Goal: Task Accomplishment & Management: Use online tool/utility

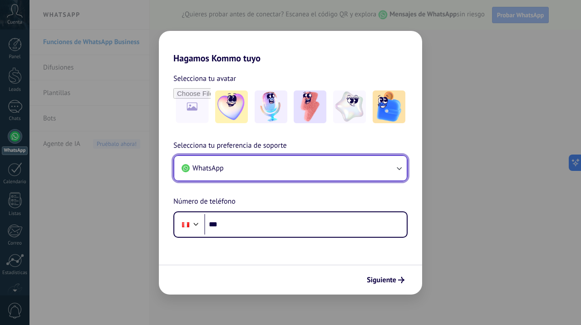
click at [214, 166] on span "WhatsApp" at bounding box center [208, 167] width 31 height 9
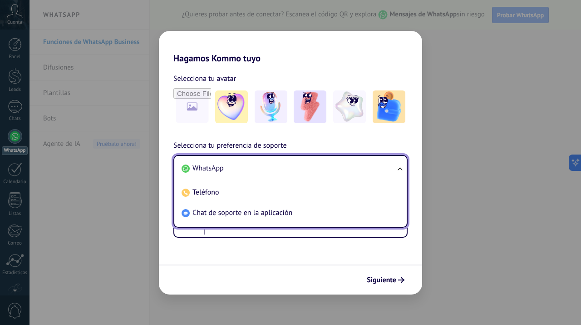
click at [211, 171] on span "WhatsApp" at bounding box center [208, 167] width 31 height 9
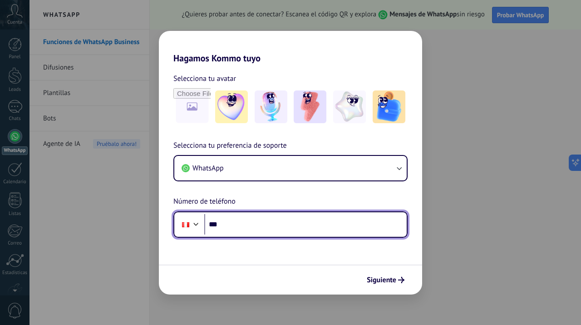
click at [240, 225] on input "***" at bounding box center [305, 224] width 203 height 21
type input "**********"
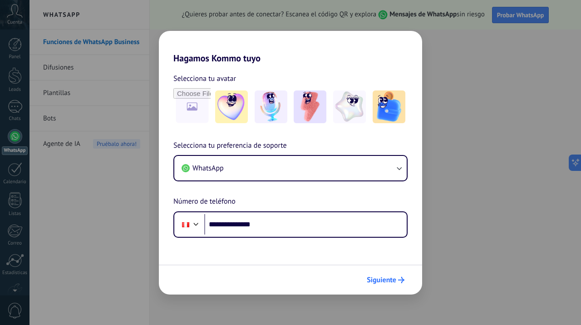
click at [387, 281] on span "Siguiente" at bounding box center [382, 280] width 30 height 6
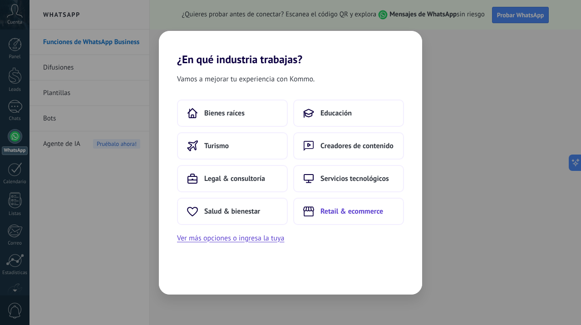
click at [366, 214] on span "Retail & ecommerce" at bounding box center [352, 211] width 63 height 9
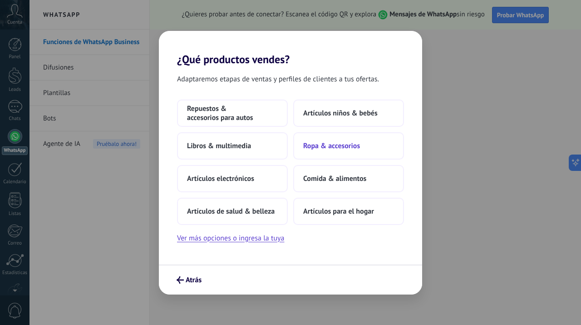
click at [348, 149] on span "Ropa & accesorios" at bounding box center [331, 145] width 57 height 9
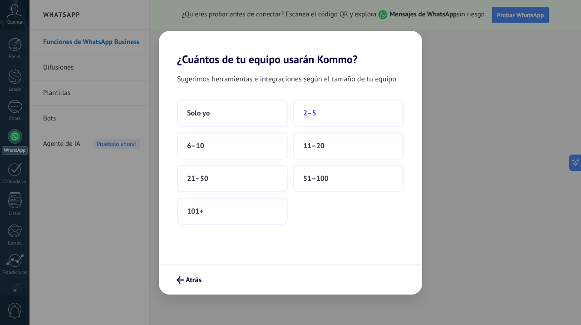
click at [309, 116] on span "2–5" at bounding box center [309, 113] width 13 height 9
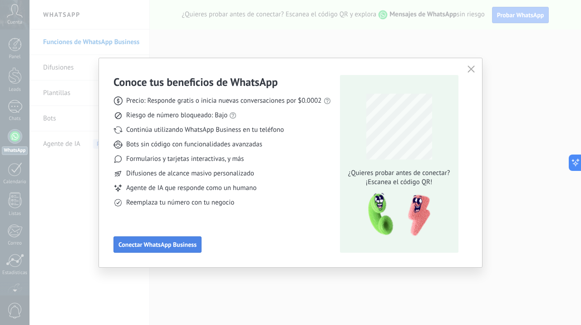
click at [146, 243] on span "Conectar WhatsApp Business" at bounding box center [158, 244] width 78 height 6
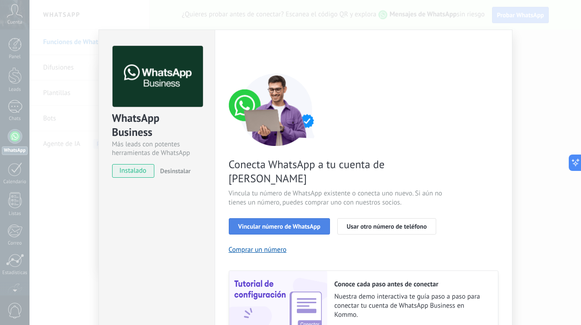
click at [268, 223] on span "Vincular número de WhatsApp" at bounding box center [279, 226] width 82 height 6
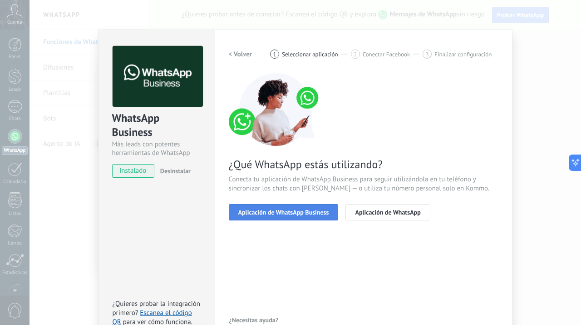
click at [262, 212] on span "Aplicación de WhatsApp Business" at bounding box center [283, 212] width 91 height 6
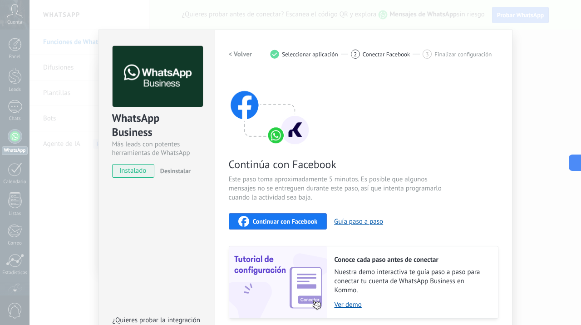
click at [176, 172] on span "Desinstalar" at bounding box center [175, 171] width 30 height 8
